Goal: Information Seeking & Learning: Find specific fact

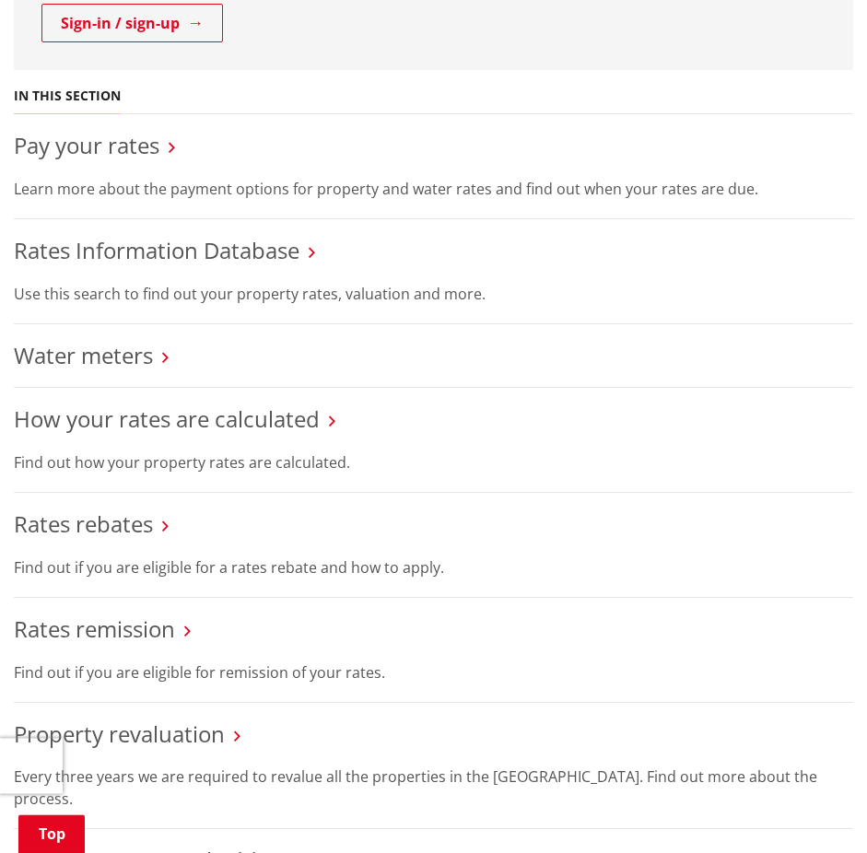
scroll to position [564, 0]
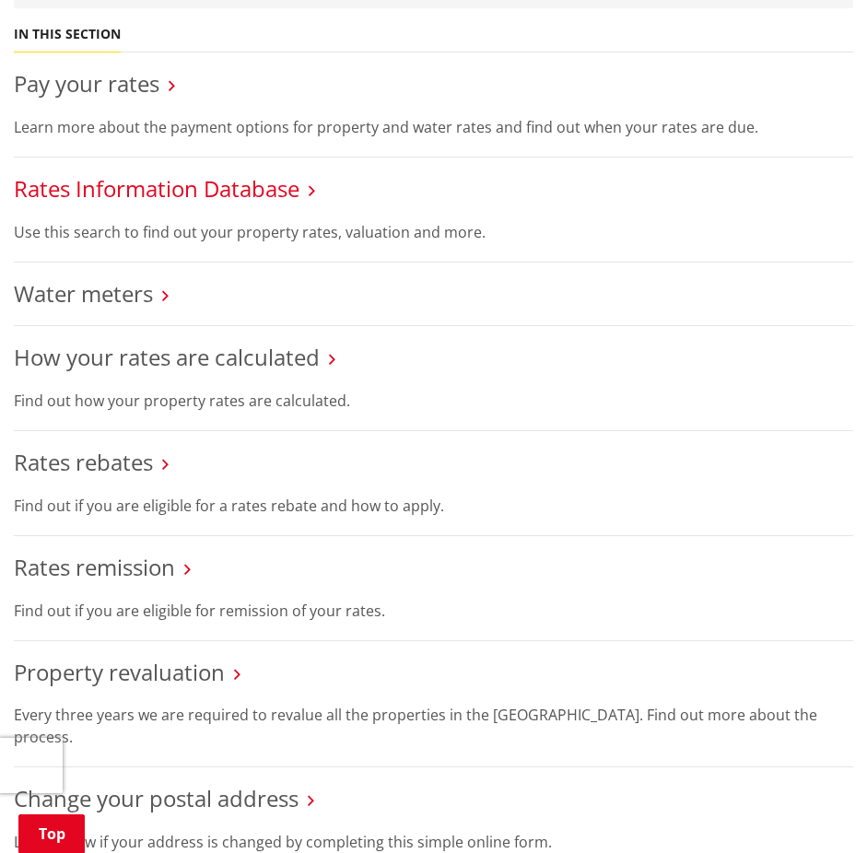
click at [123, 188] on link "Rates Information Database" at bounding box center [157, 188] width 286 height 30
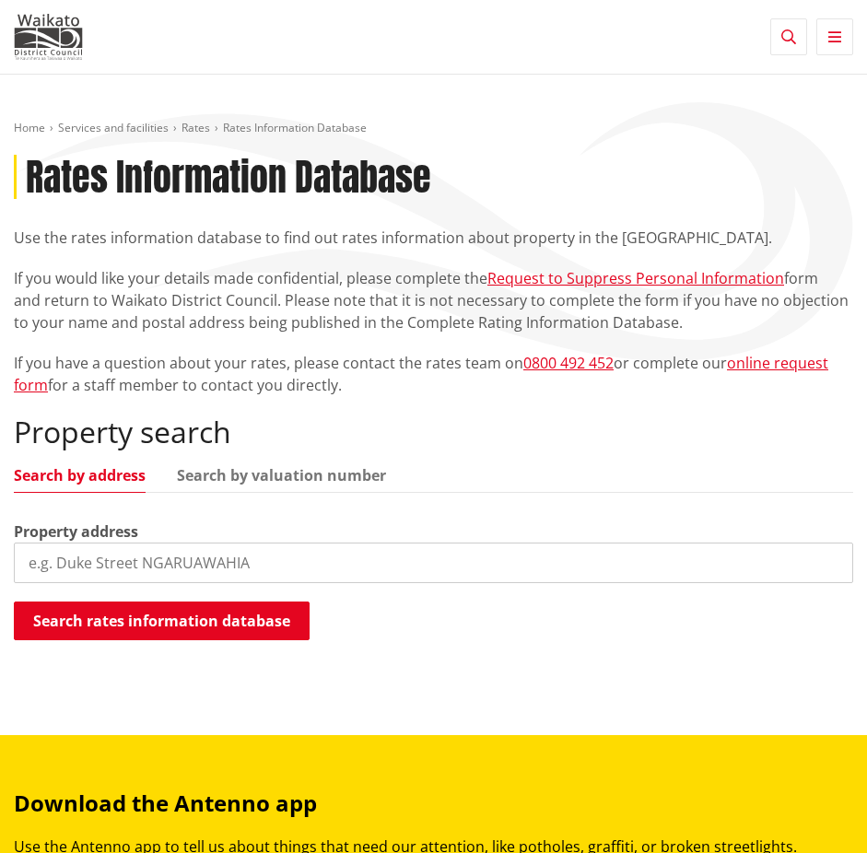
paste input "Executing tasks: [:app:assembleDebug] in project G:\Toi Ohomai\4. Semester Four…"
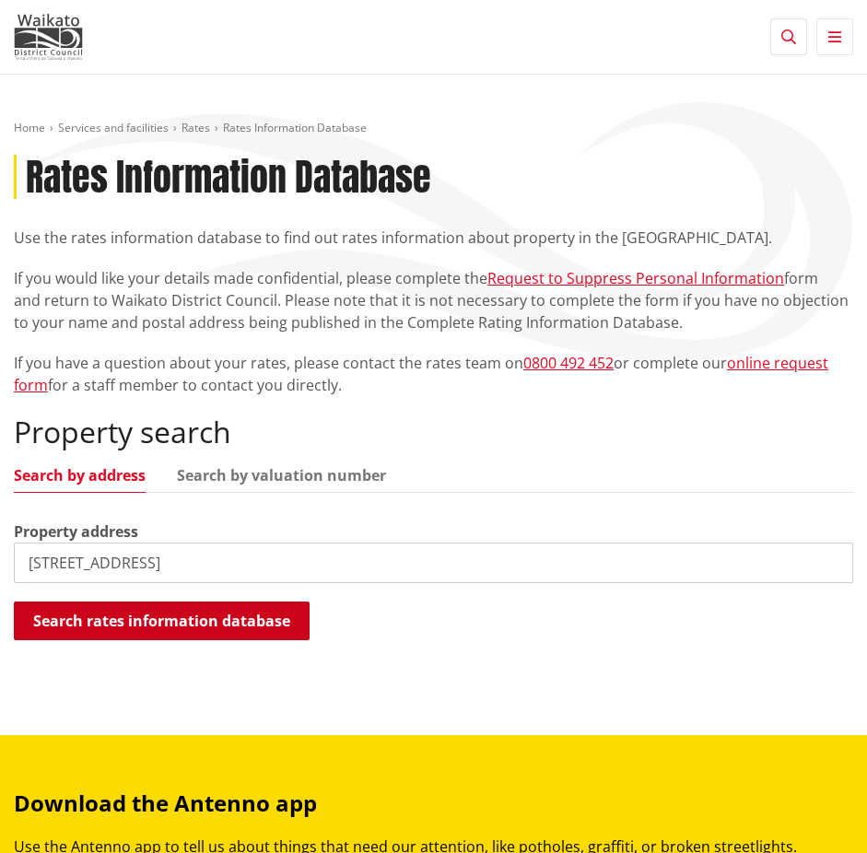
type input "103 Te Awa road"
drag, startPoint x: 146, startPoint y: 635, endPoint x: 157, endPoint y: 626, distance: 13.1
click at [147, 633] on button "Search rates information database" at bounding box center [162, 620] width 296 height 39
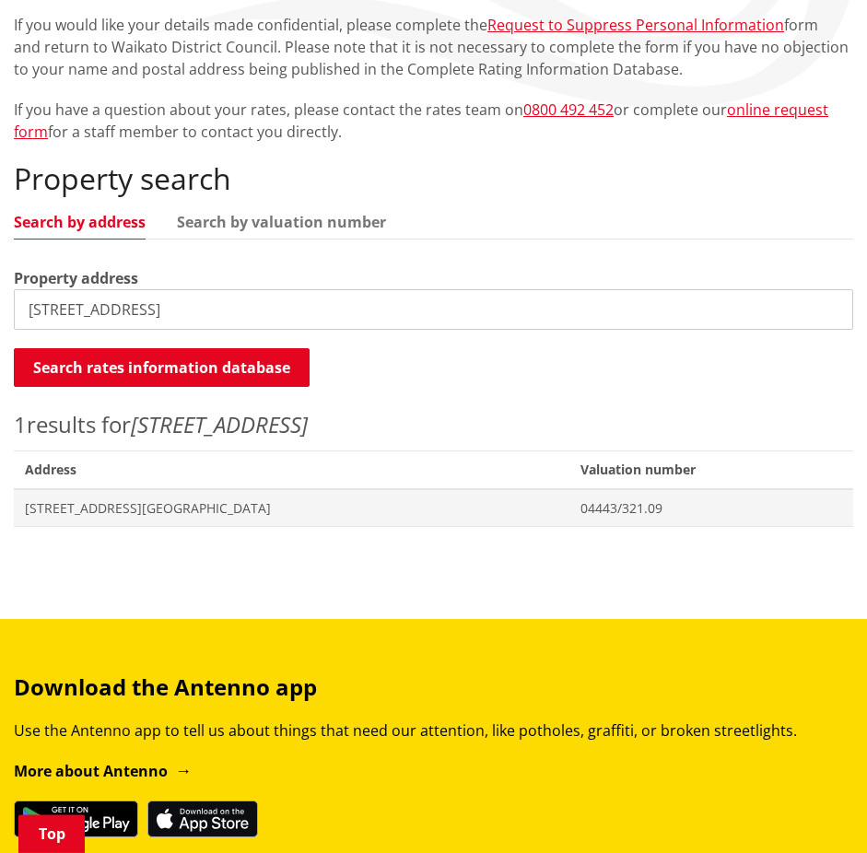
scroll to position [282, 0]
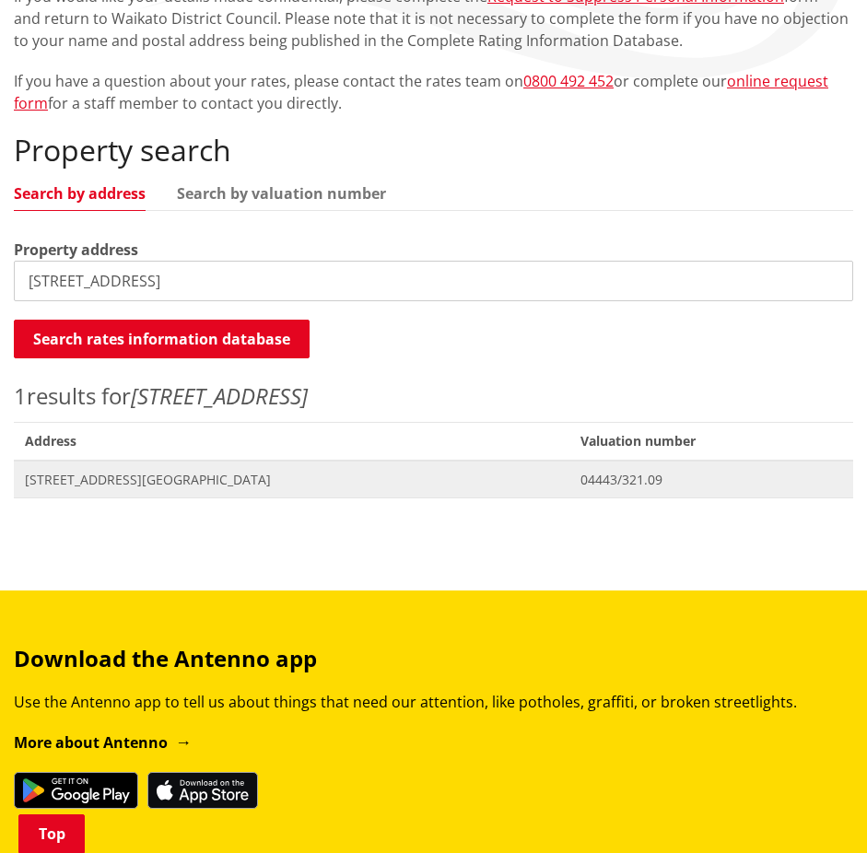
click at [153, 478] on span "[STREET_ADDRESS][GEOGRAPHIC_DATA]" at bounding box center [291, 480] width 533 height 18
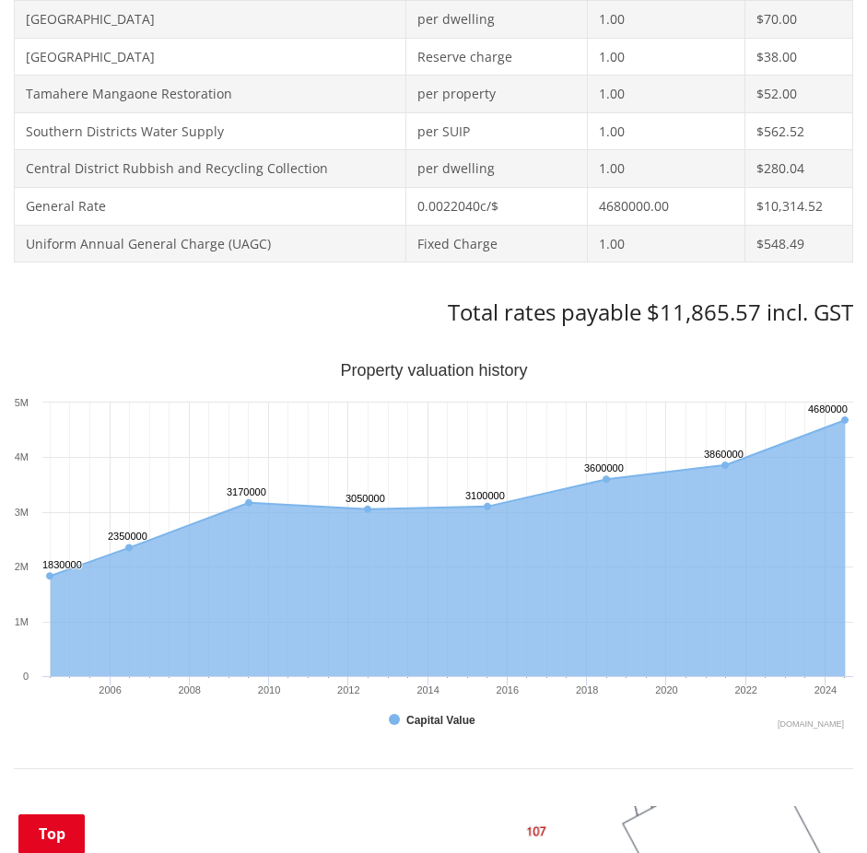
scroll to position [376, 0]
